Goal: Information Seeking & Learning: Learn about a topic

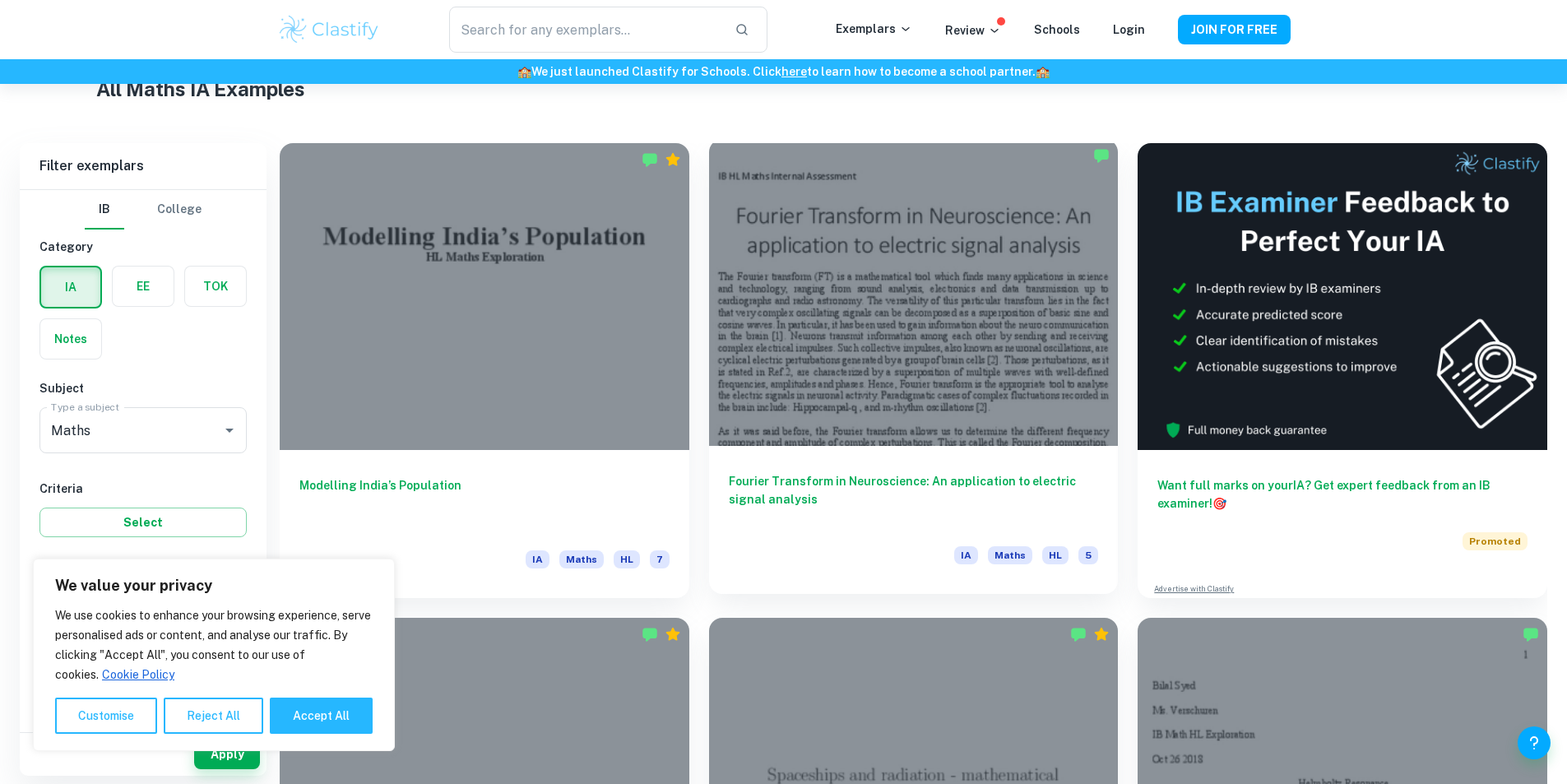
scroll to position [740, 0]
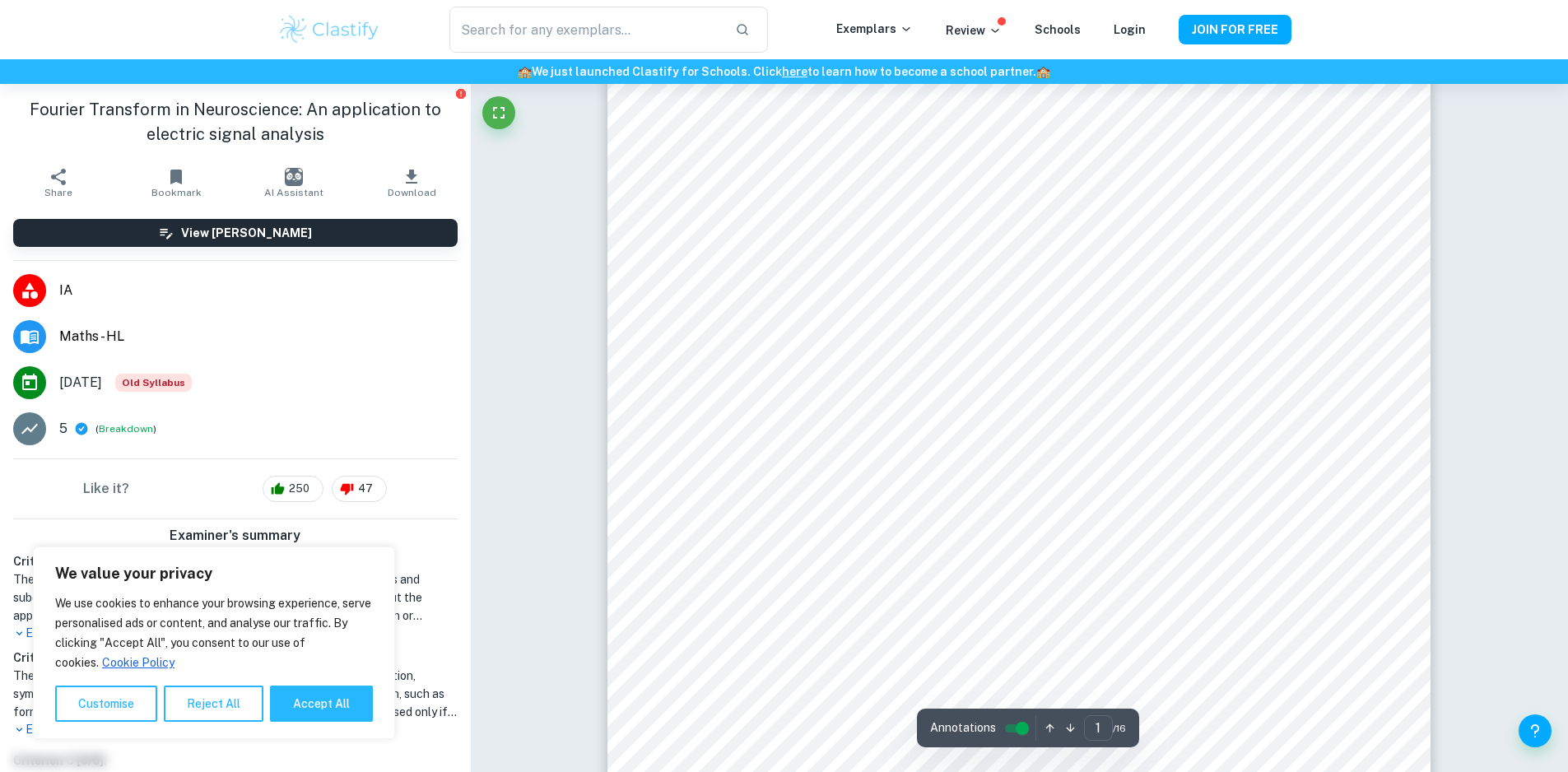
scroll to position [83, 0]
click at [303, 717] on button "Accept All" at bounding box center [322, 704] width 103 height 36
checkbox input "true"
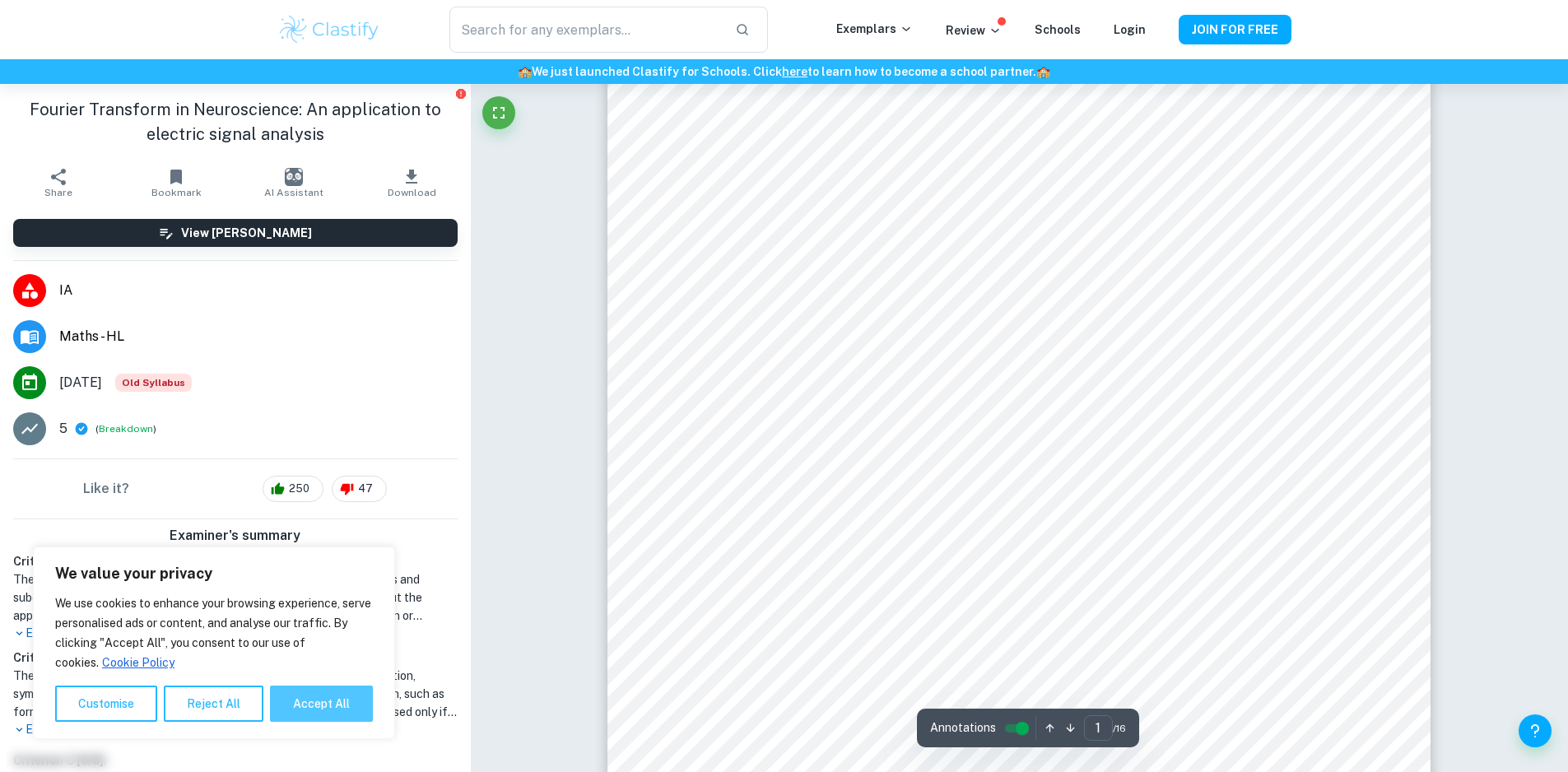
checkbox input "true"
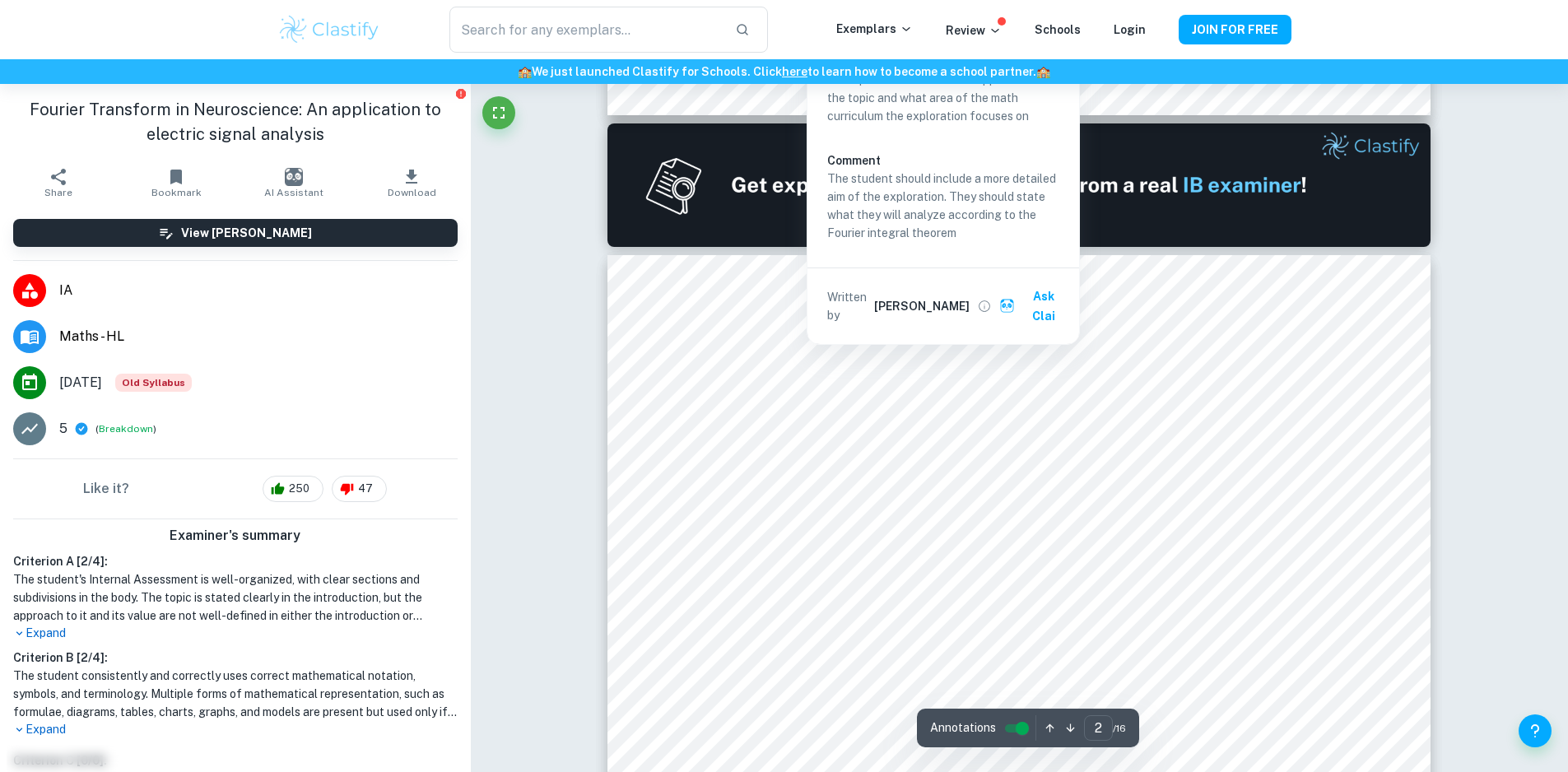
scroll to position [1153, 0]
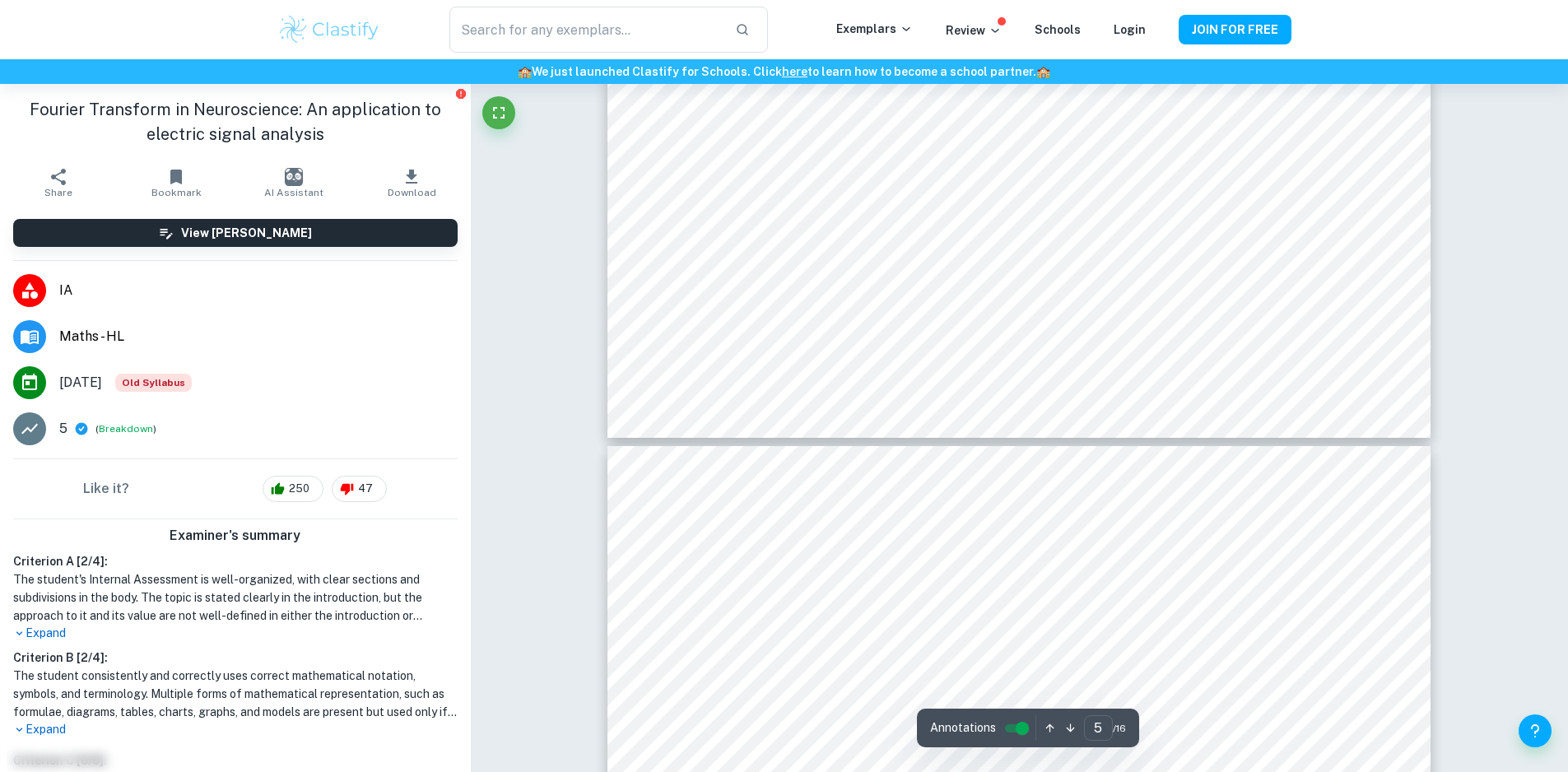
type input "6"
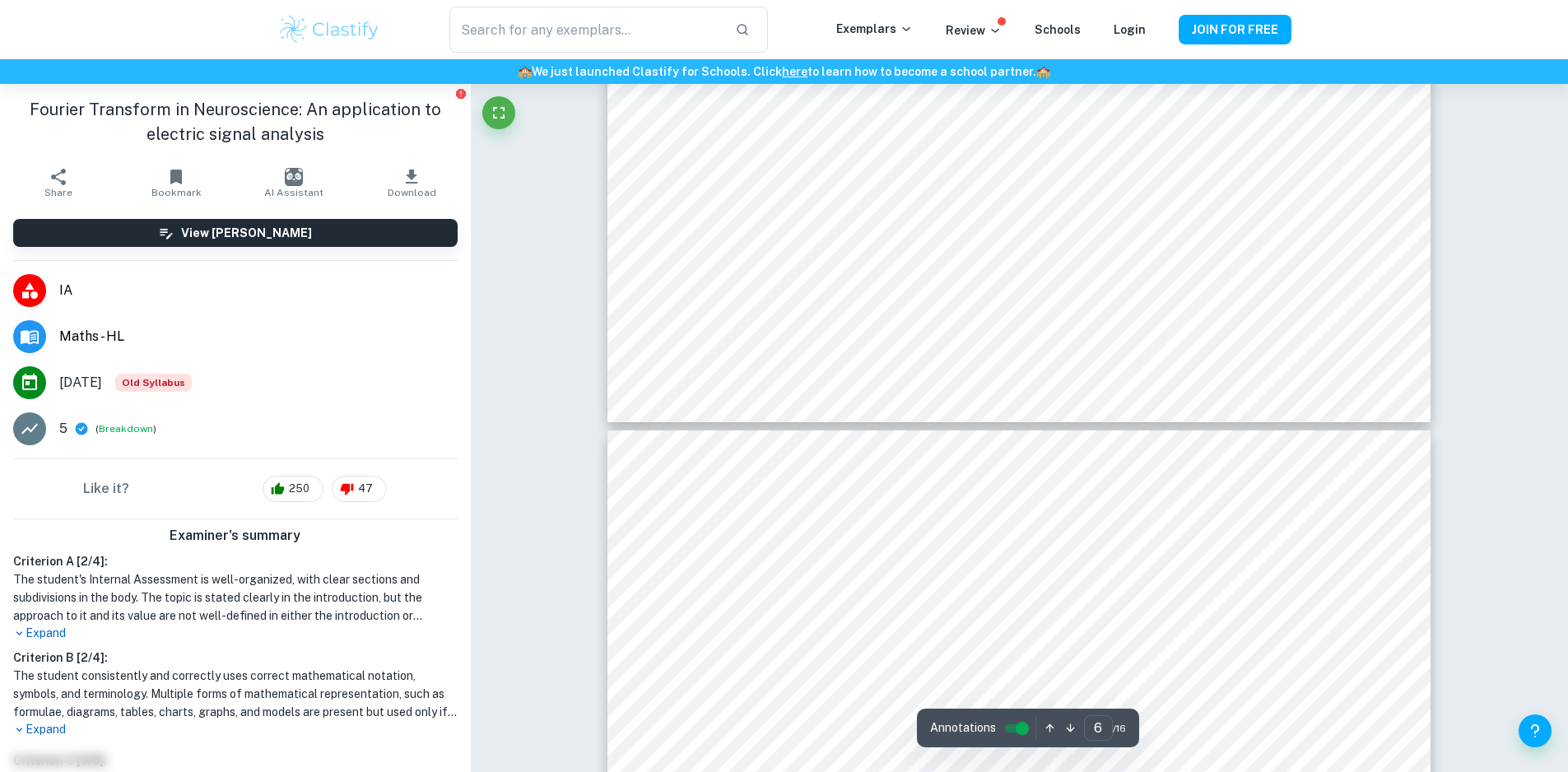
scroll to position [6982, 0]
click at [525, 29] on input "text" at bounding box center [585, 30] width 272 height 46
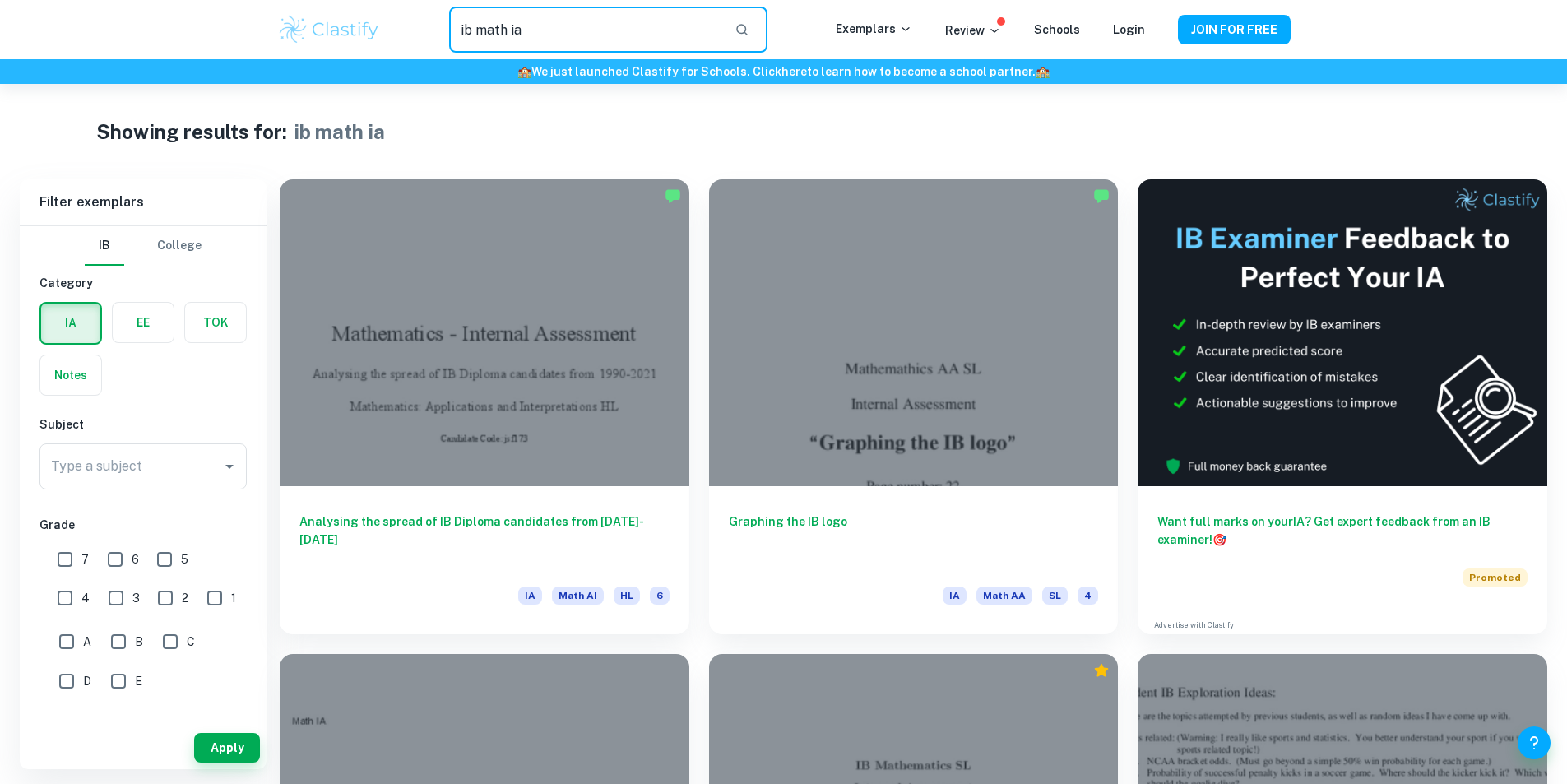
drag, startPoint x: 525, startPoint y: 29, endPoint x: 430, endPoint y: 29, distance: 95.0
click at [431, 29] on div "ib math ia ​" at bounding box center [607, 30] width 454 height 46
drag, startPoint x: 562, startPoint y: 33, endPoint x: 502, endPoint y: 27, distance: 60.3
click at [502, 27] on input "how to" at bounding box center [585, 30] width 271 height 46
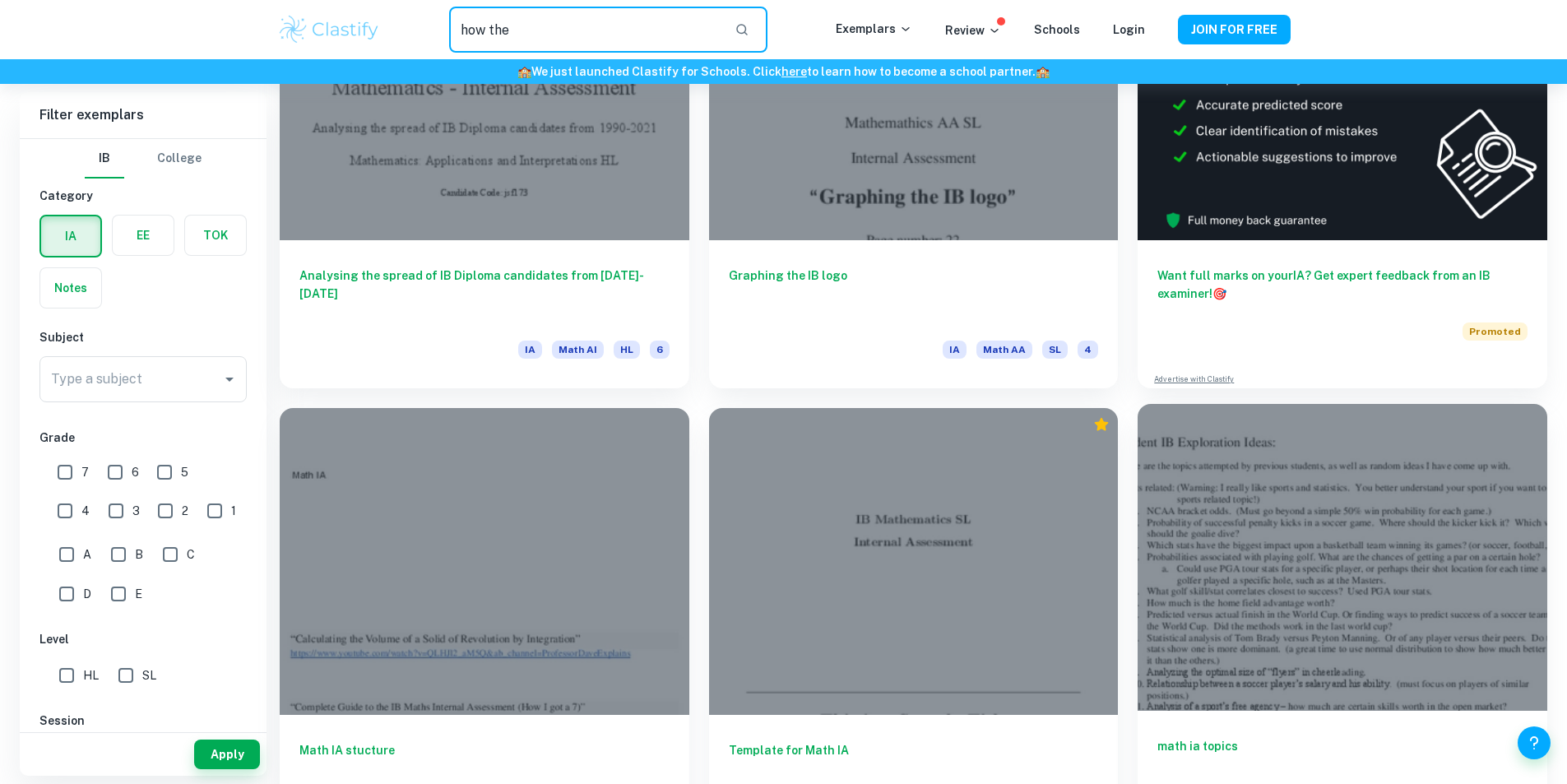
scroll to position [246, 0]
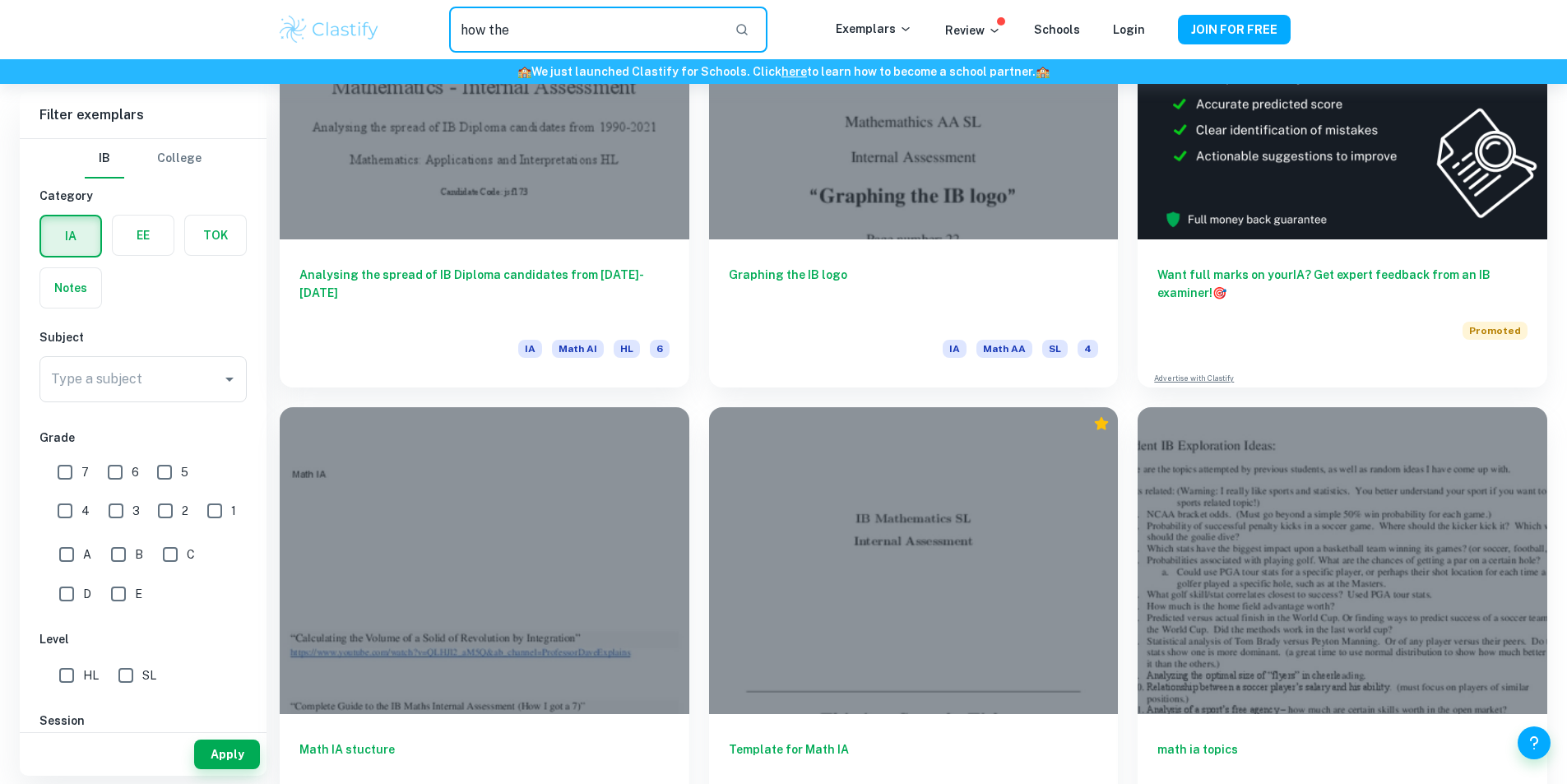
drag, startPoint x: 558, startPoint y: 21, endPoint x: 491, endPoint y: 31, distance: 67.7
click at [491, 31] on input "how the" at bounding box center [585, 30] width 271 height 46
type input "how the volume of a bottle of water determines"
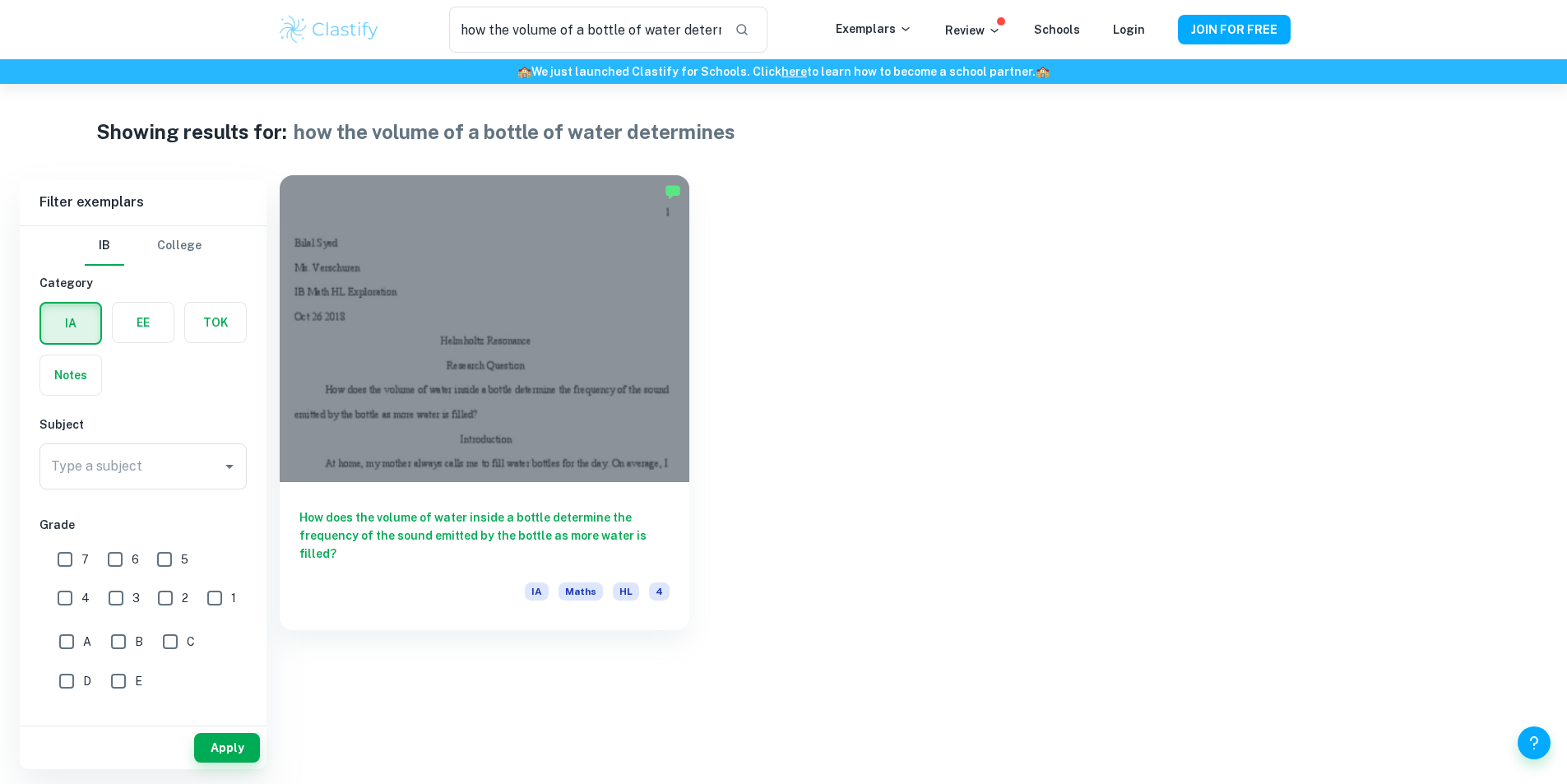
click at [498, 508] on h6 "How does the volume of water inside a bottle determine the frequency of the sou…" at bounding box center [485, 535] width 370 height 54
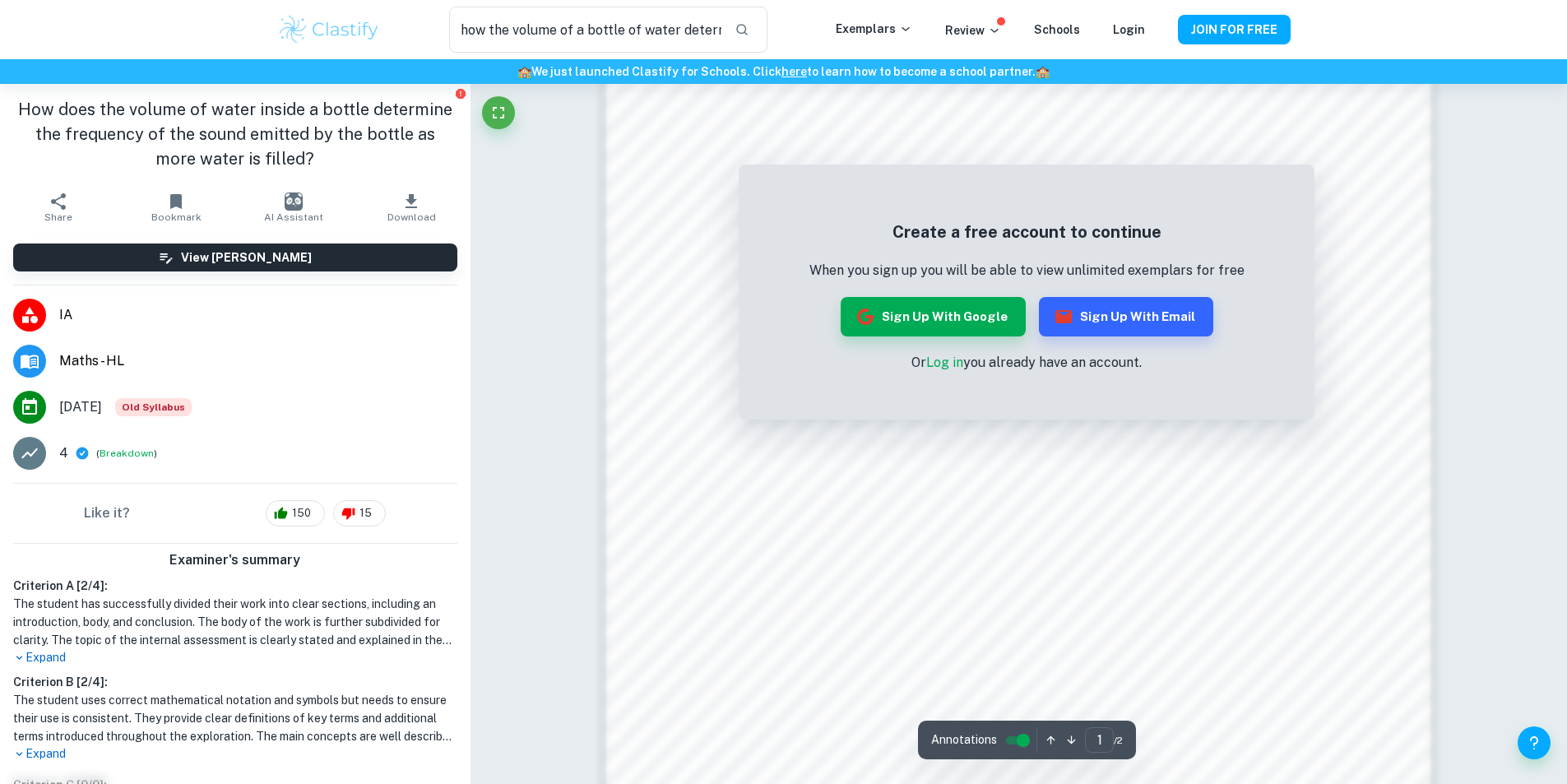
scroll to position [1644, 0]
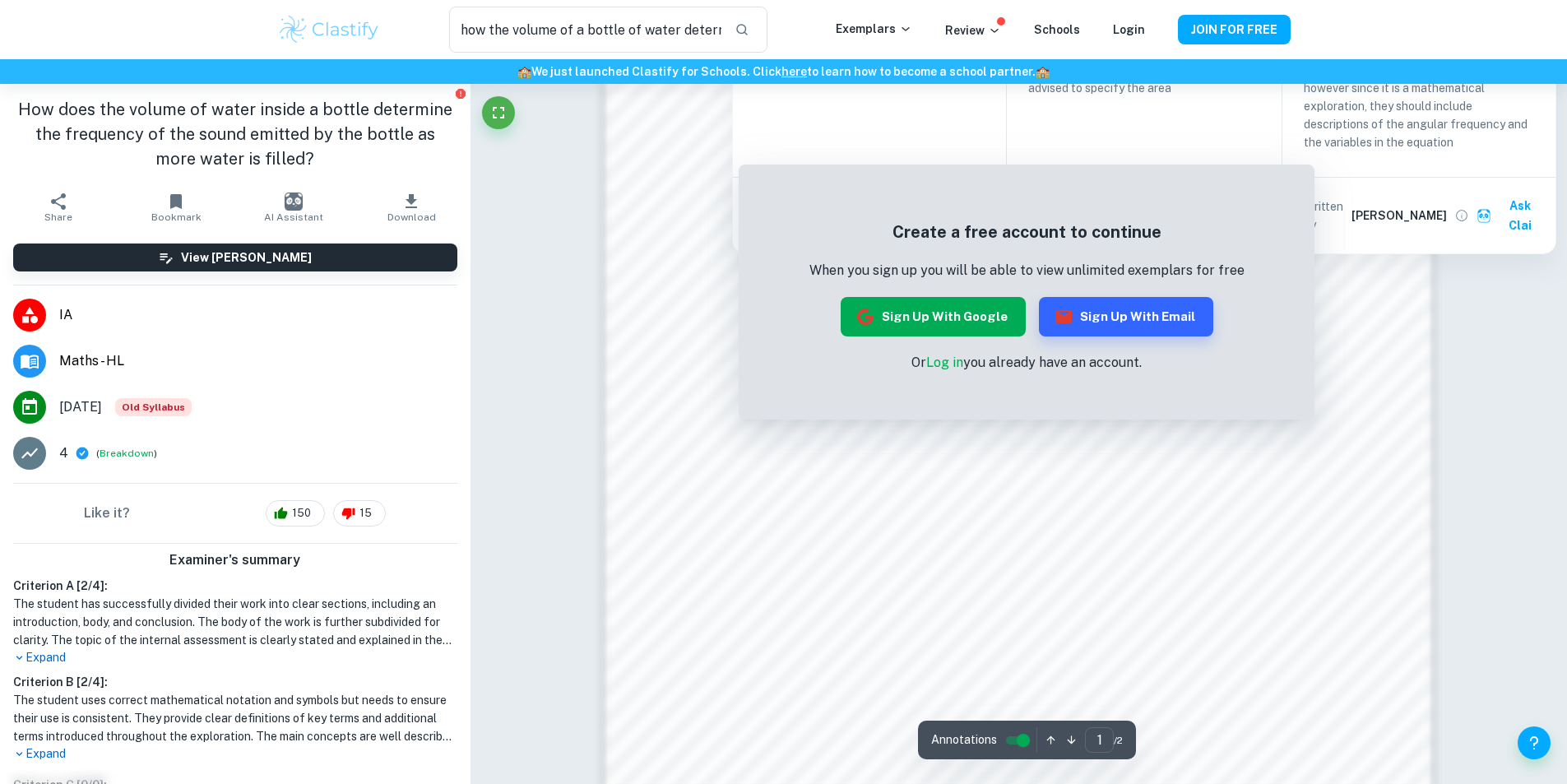
click at [916, 319] on button "Sign up with Google" at bounding box center [933, 317] width 185 height 40
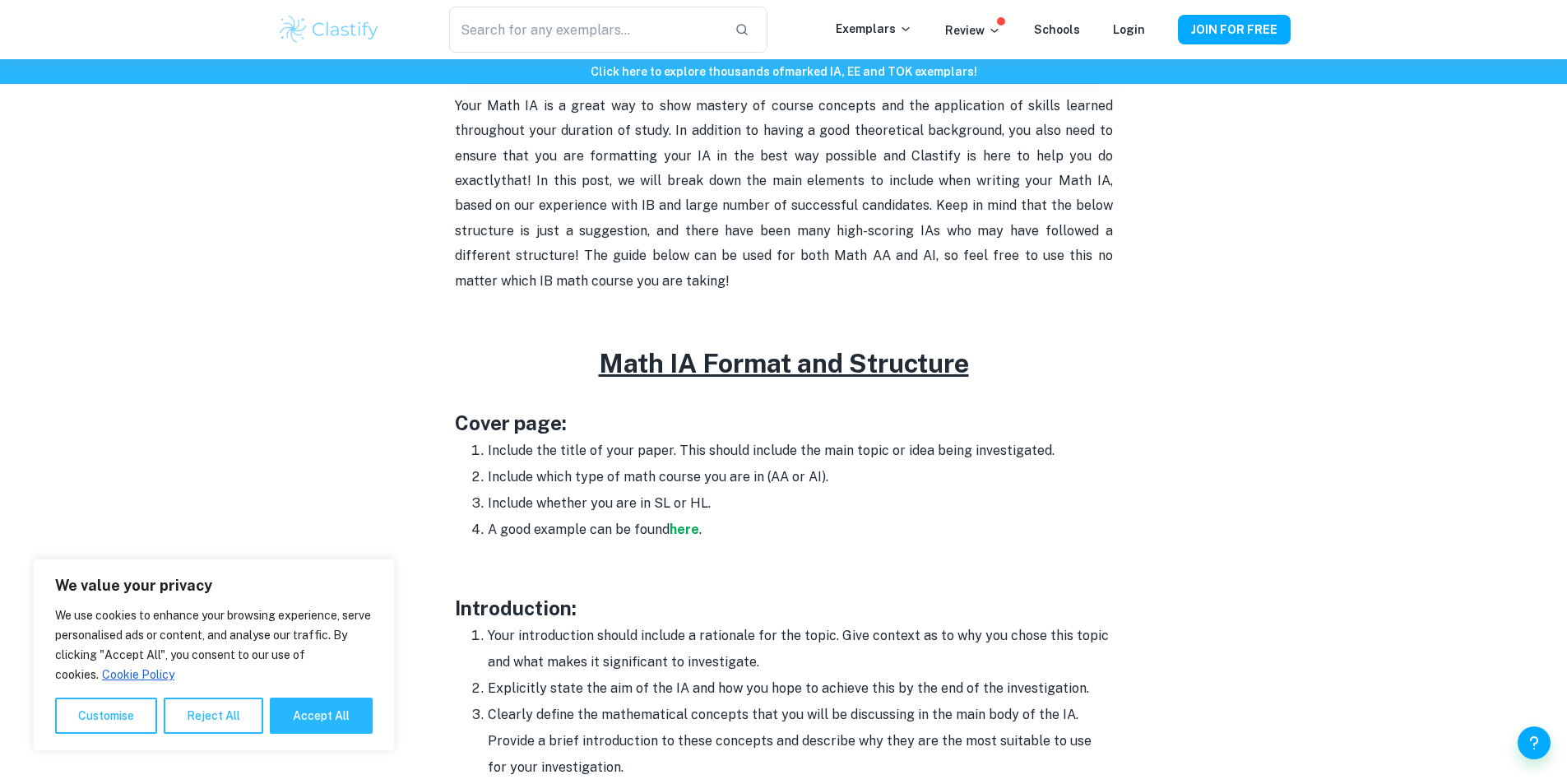
scroll to position [246, 0]
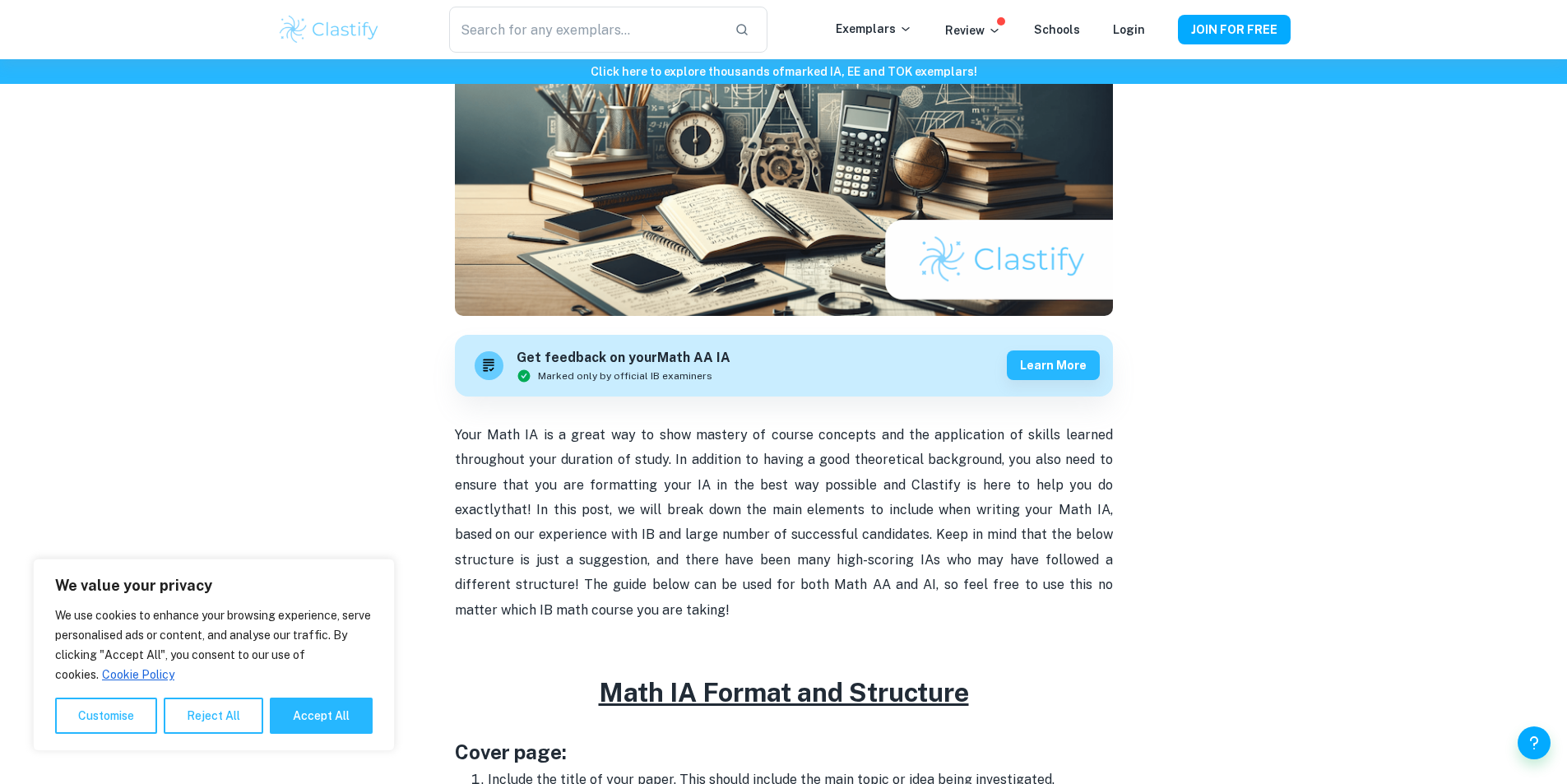
click at [762, 437] on p "Your Math IA is a great way to show mastery of course concepts and the applicat…" at bounding box center [784, 522] width 658 height 200
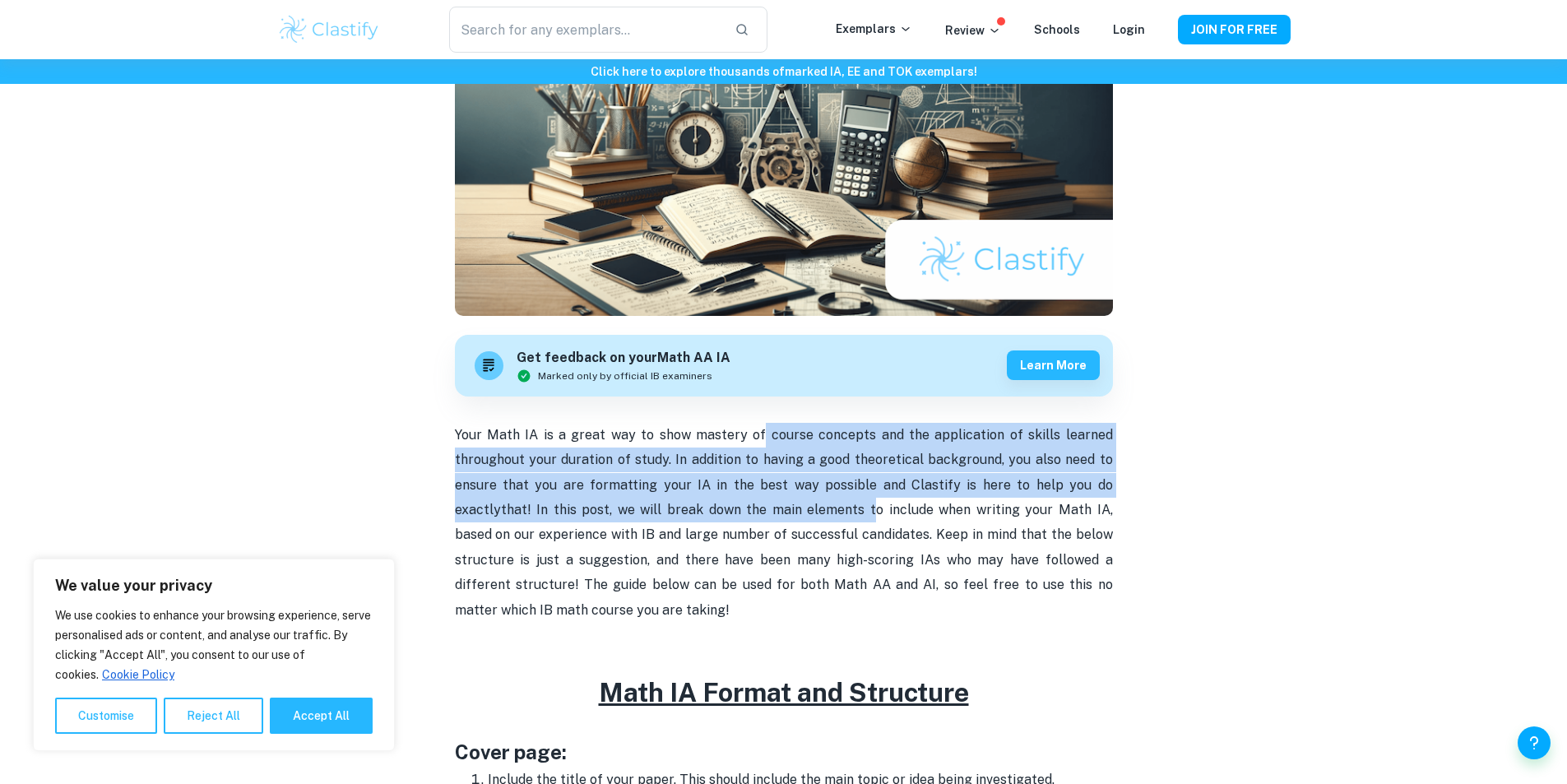
drag, startPoint x: 766, startPoint y: 435, endPoint x: 801, endPoint y: 500, distance: 73.8
click at [806, 500] on p "Your Math IA is a great way to show mastery of course concepts and the applicat…" at bounding box center [784, 522] width 658 height 200
click at [771, 500] on p "Your Math IA is a great way to show mastery of course concepts and the applicat…" at bounding box center [784, 522] width 658 height 200
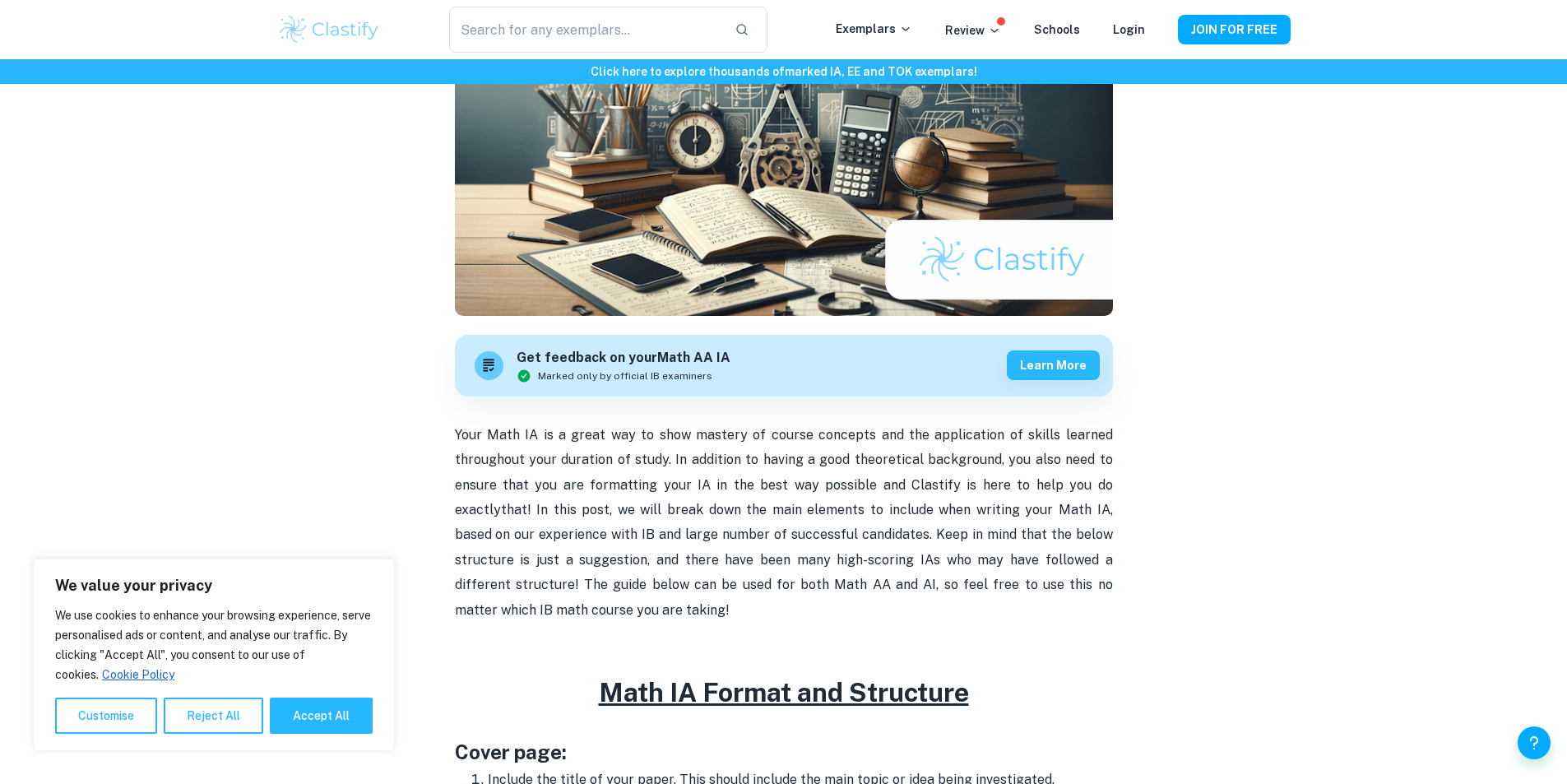
drag, startPoint x: 783, startPoint y: 482, endPoint x: 903, endPoint y: 614, distance: 178.4
click at [903, 614] on p "Your Math IA is a great way to show mastery of course concepts and the applicat…" at bounding box center [784, 522] width 658 height 200
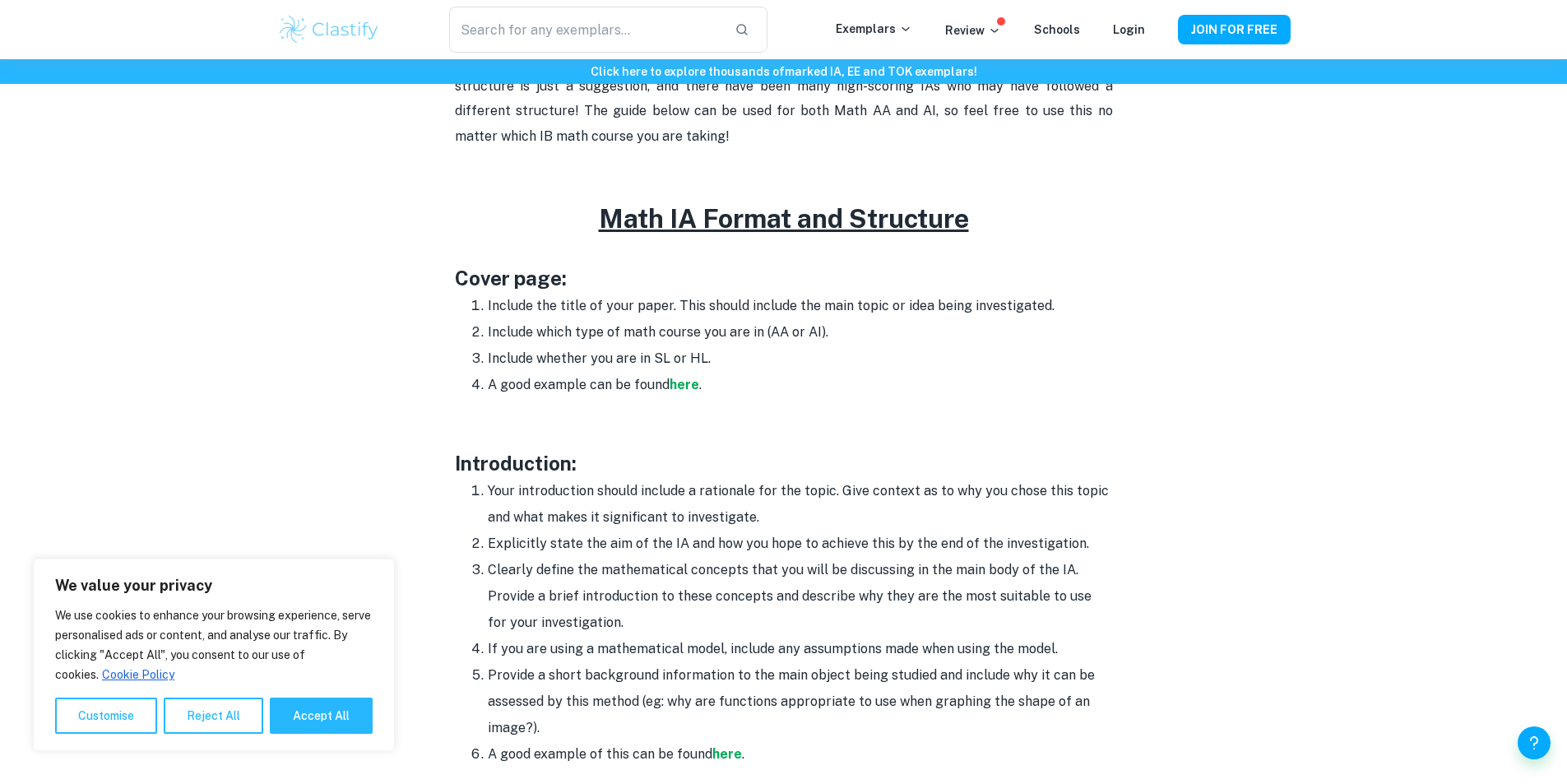
scroll to position [740, 0]
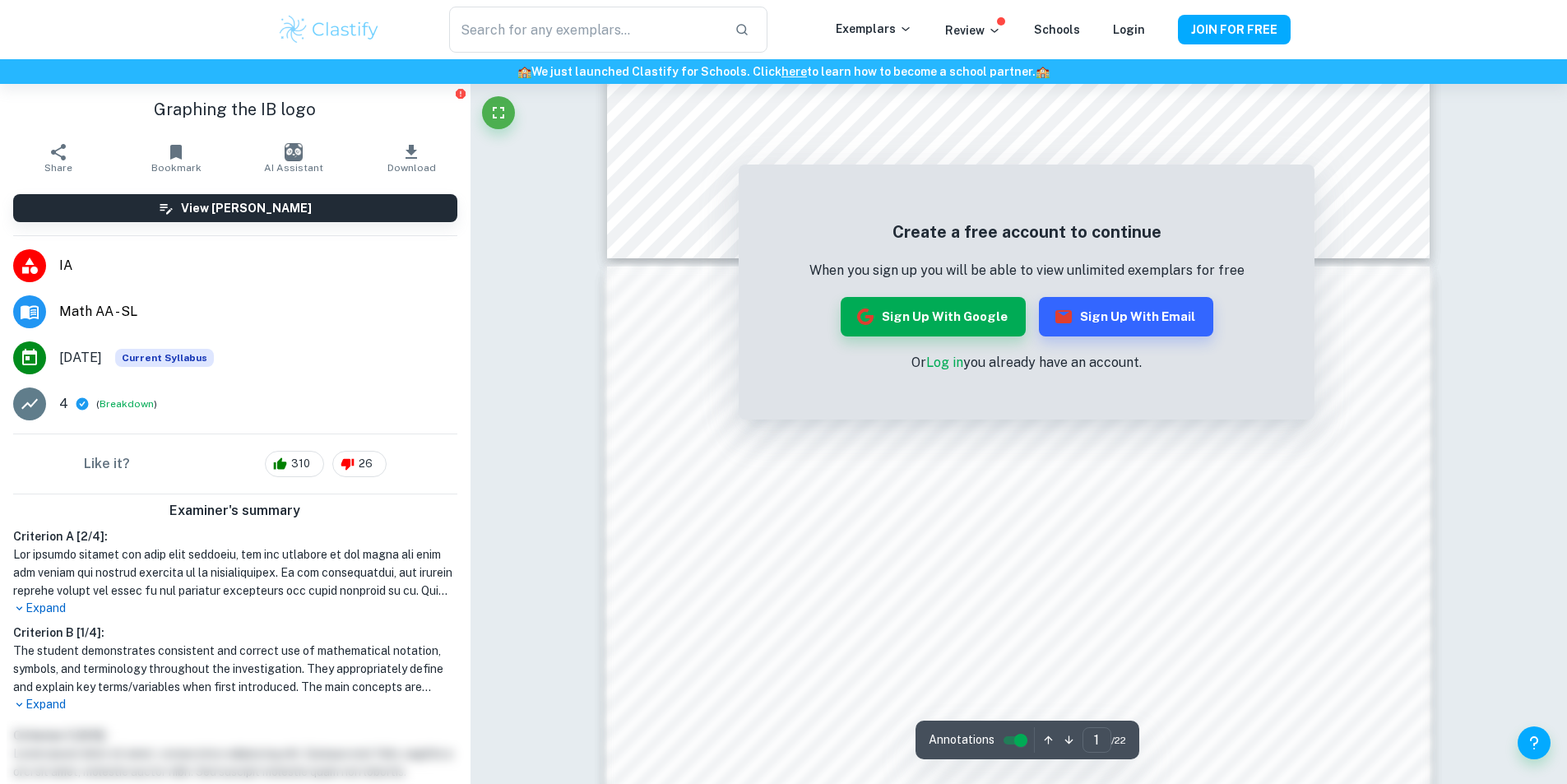
scroll to position [1233, 0]
